Goal: Navigation & Orientation: Find specific page/section

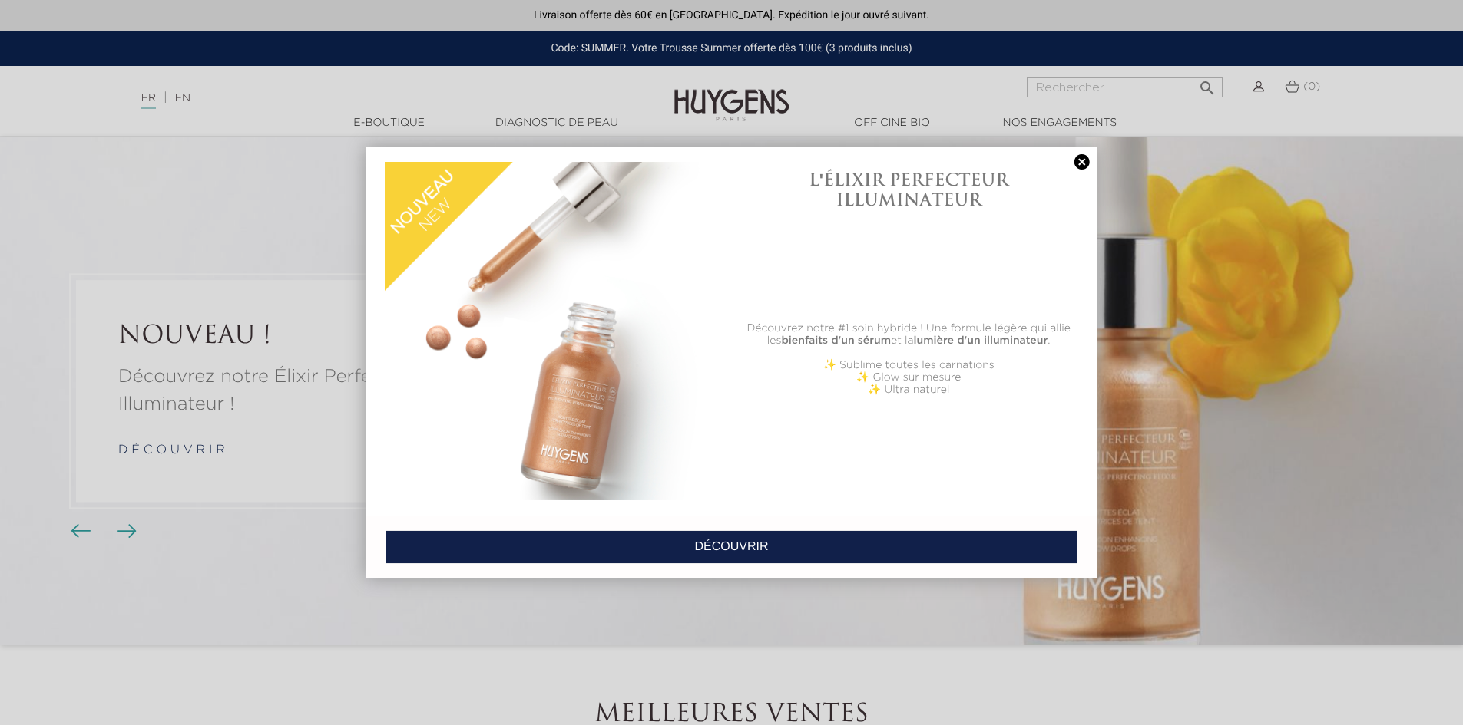
click at [1082, 159] on link at bounding box center [1081, 162] width 21 height 16
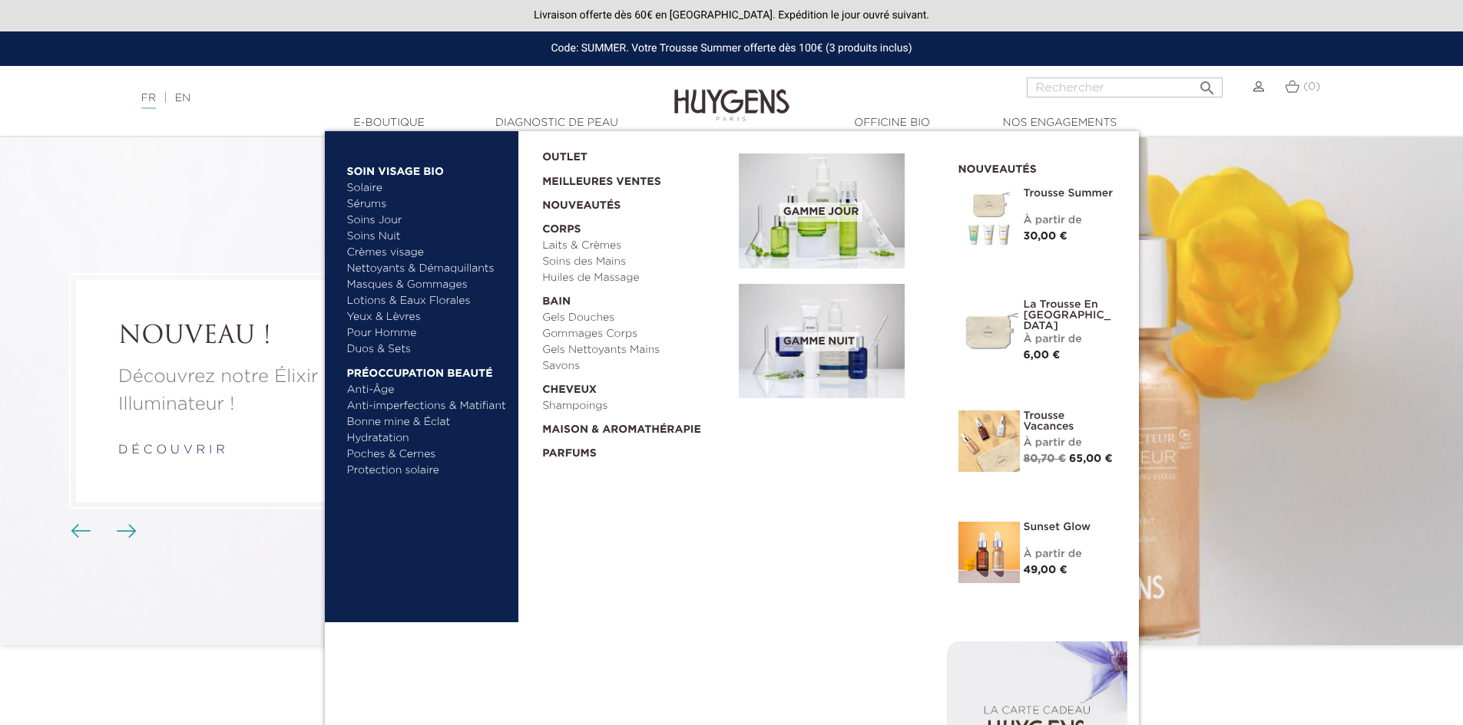
click at [372, 220] on link "Soins Jour" at bounding box center [427, 221] width 160 height 16
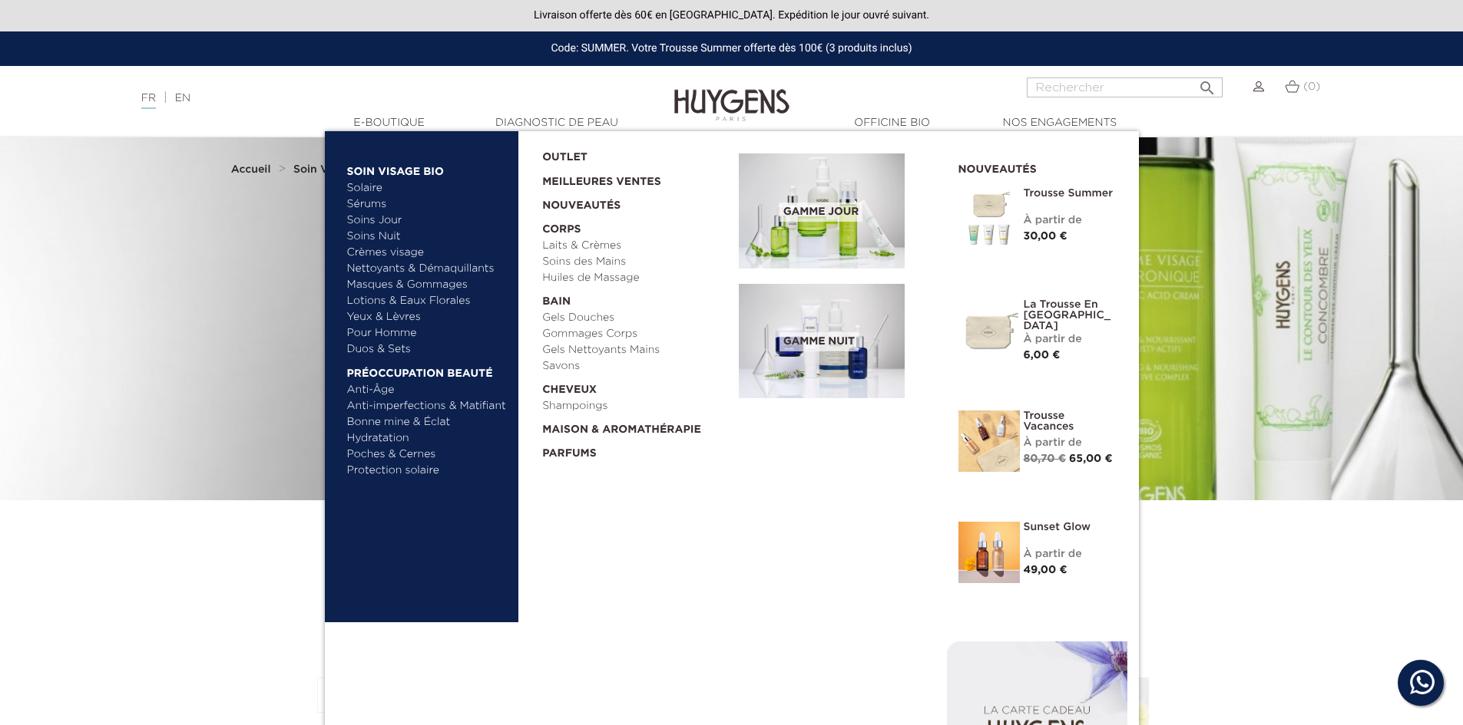
click at [369, 390] on link "Anti-Âge" at bounding box center [427, 390] width 160 height 16
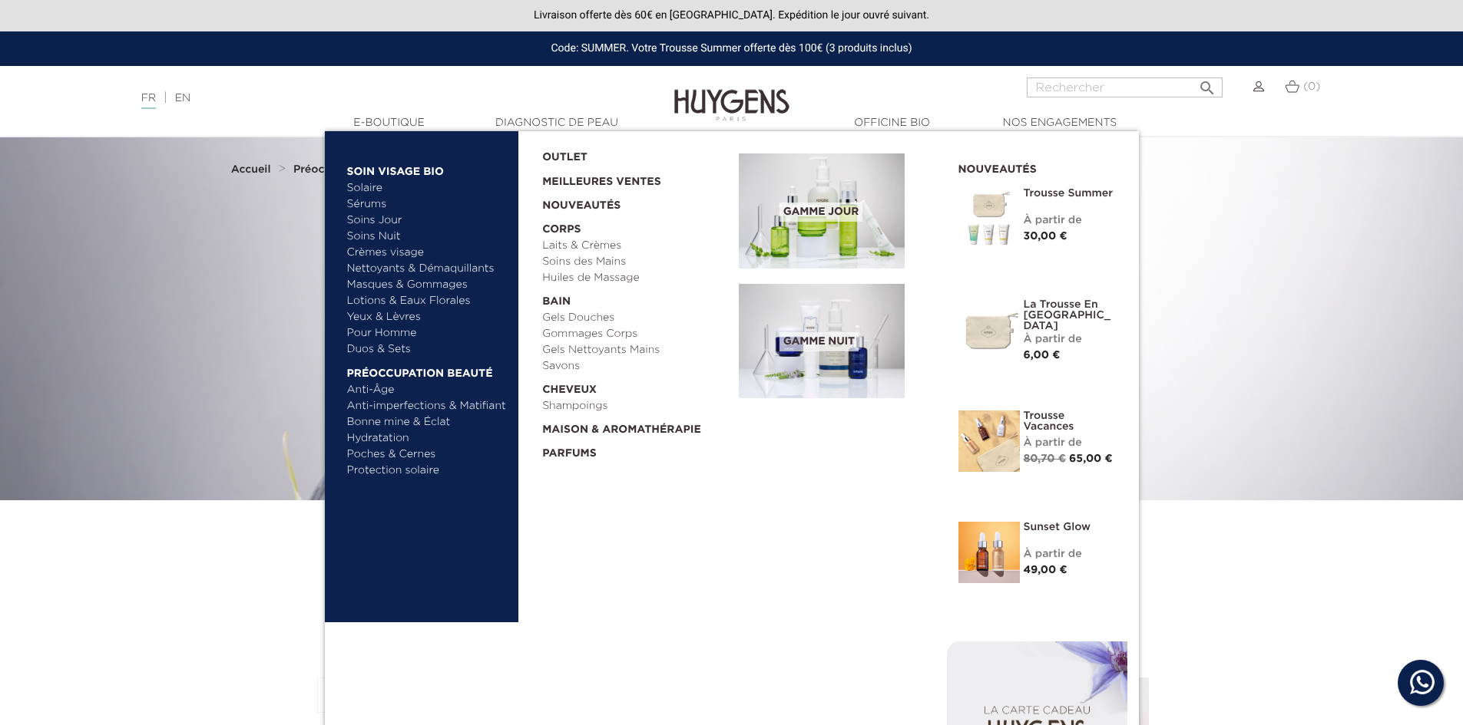
click at [394, 438] on link "Hydratation" at bounding box center [427, 439] width 160 height 16
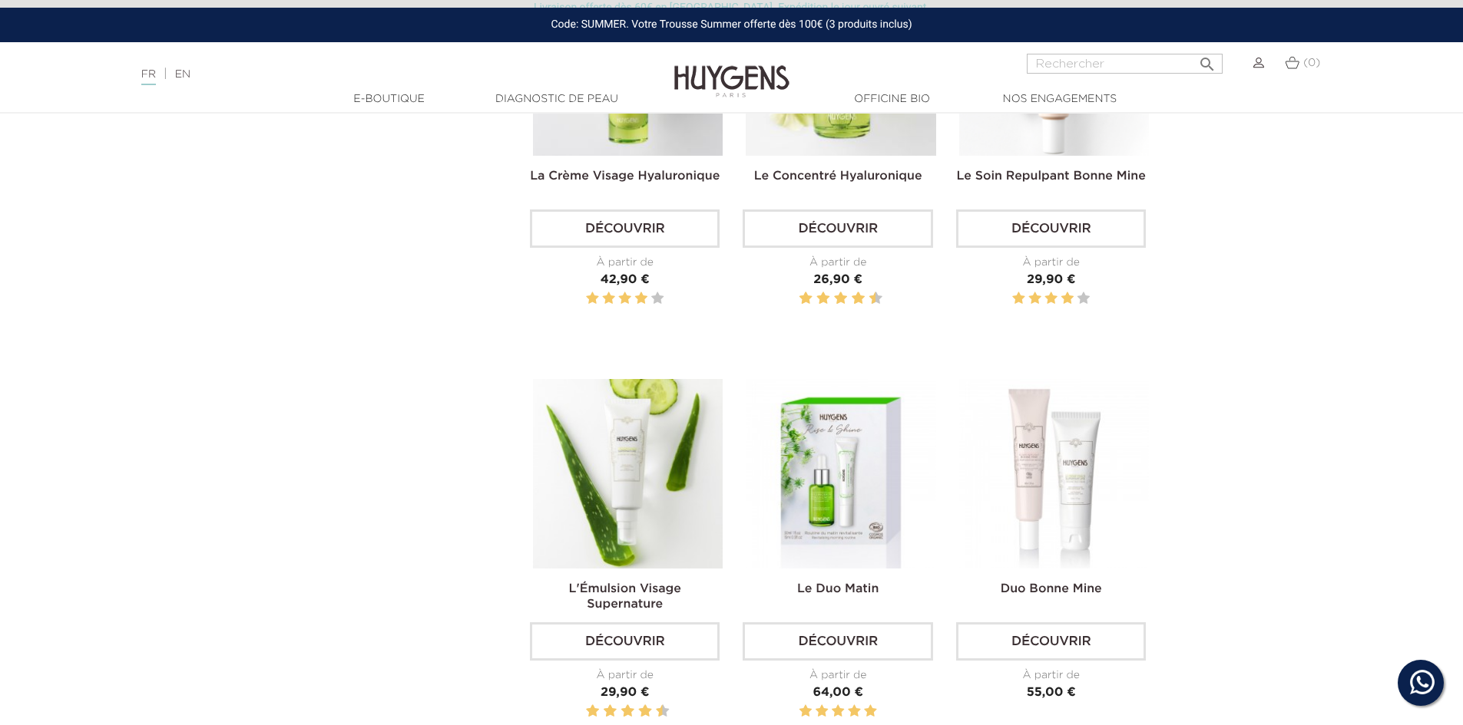
scroll to position [768, 0]
